Goal: Task Accomplishment & Management: Use online tool/utility

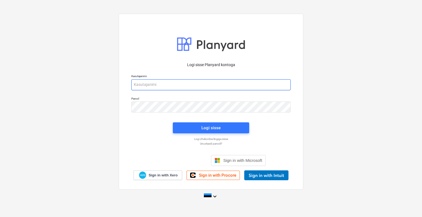
click at [193, 90] on div at bounding box center [210, 84] width 159 height 11
click at [196, 87] on input "email" at bounding box center [210, 84] width 159 height 11
type input "[EMAIL_ADDRESS][DOMAIN_NAME]"
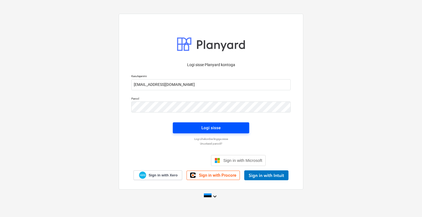
click at [228, 126] on span "Logi sisse" at bounding box center [210, 128] width 63 height 7
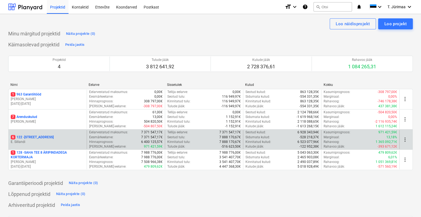
click at [42, 142] on p "E. Sillandi" at bounding box center [48, 142] width 74 height 5
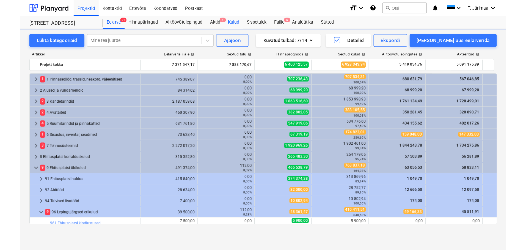
scroll to position [115, 0]
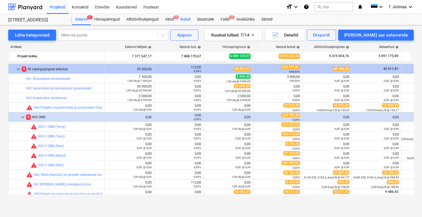
click at [184, 19] on div "Kulud" at bounding box center [185, 19] width 16 height 11
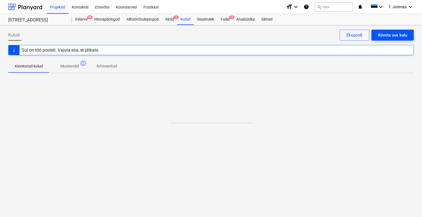
click at [390, 32] on div "Kinnita uus kulu" at bounding box center [392, 35] width 29 height 7
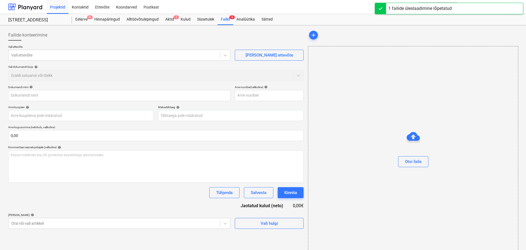
type input "[PERSON_NAME] GROUP AS 0103931723.pdf"
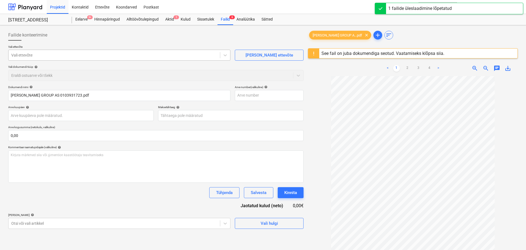
click at [98, 56] on div at bounding box center [114, 54] width 206 height 5
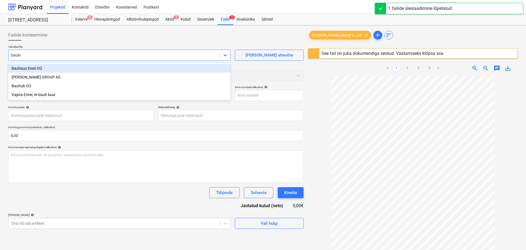
type input "[PERSON_NAME]"
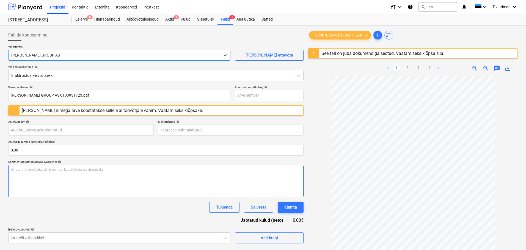
click at [69, 192] on div "Kirjuta märkmed siia või @mention kaastöötaja teavitamiseks ﻿" at bounding box center [155, 181] width 295 height 32
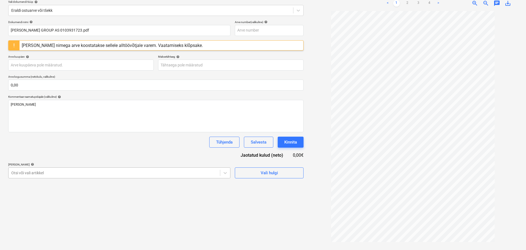
click at [77, 177] on body "Projektid Kontaktid Ettevõte Koondarved Postkast format_size keyboard_arrow_dow…" at bounding box center [263, 60] width 526 height 250
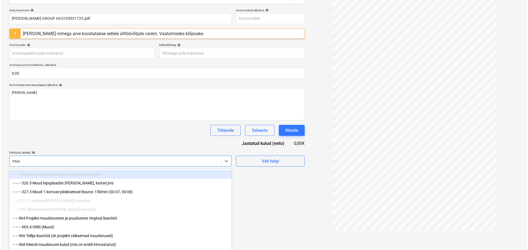
scroll to position [65, 0]
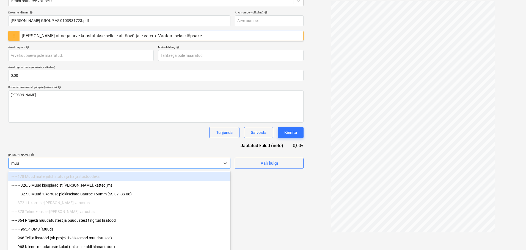
type input "muud"
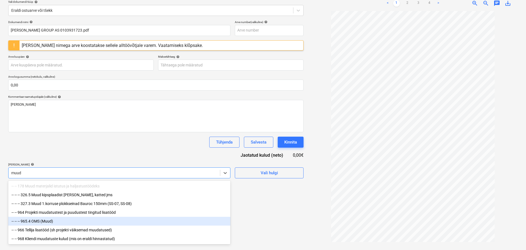
click at [59, 217] on div "-- -- -- 965.4 OMS (Muud)" at bounding box center [119, 221] width 222 height 9
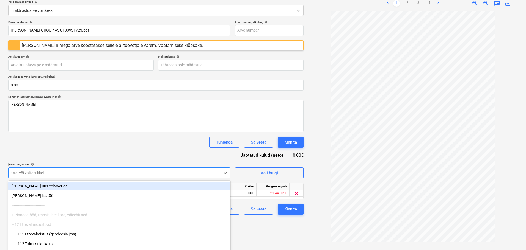
click at [96, 160] on div "Dokumendi nimi help [PERSON_NAME] GROUP AS 0103931723.pdf Arve number (valikuli…" at bounding box center [155, 117] width 295 height 195
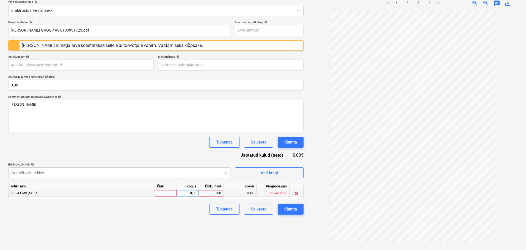
click at [168, 194] on div at bounding box center [166, 193] width 22 height 7
type input "kompl"
click at [208, 194] on div "0,00" at bounding box center [211, 193] width 20 height 7
type input "69,75"
click at [291, 210] on div "Kinnita" at bounding box center [290, 209] width 13 height 7
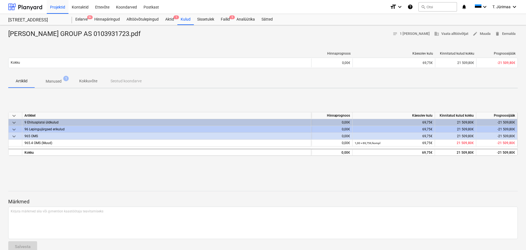
click at [104, 37] on div "[PERSON_NAME] GROUP AS 0103931723.pdf" at bounding box center [76, 34] width 137 height 9
click at [92, 37] on div "[PERSON_NAME] GROUP AS 0103931723.pdf" at bounding box center [76, 34] width 137 height 9
copy div "0103931723"
